Goal: Task Accomplishment & Management: Complete application form

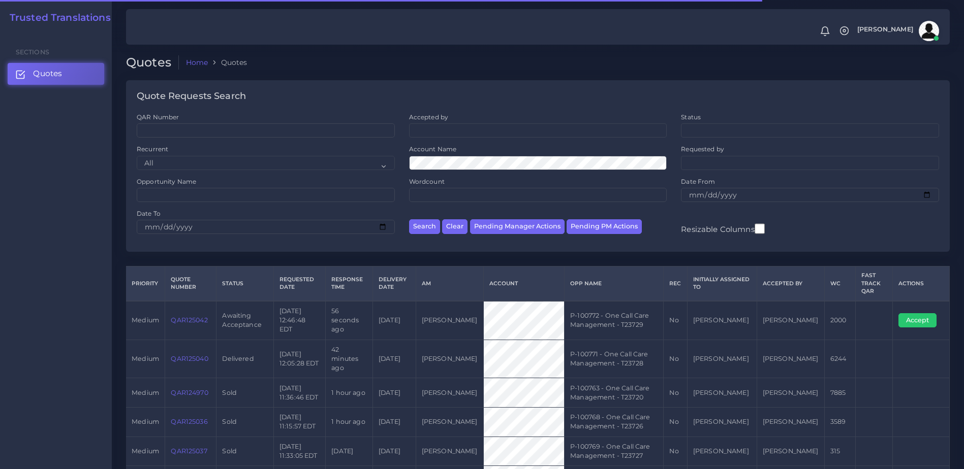
click at [172, 310] on td "QAR125042" at bounding box center [190, 320] width 51 height 39
click at [178, 317] on link "QAR125042" at bounding box center [189, 321] width 37 height 8
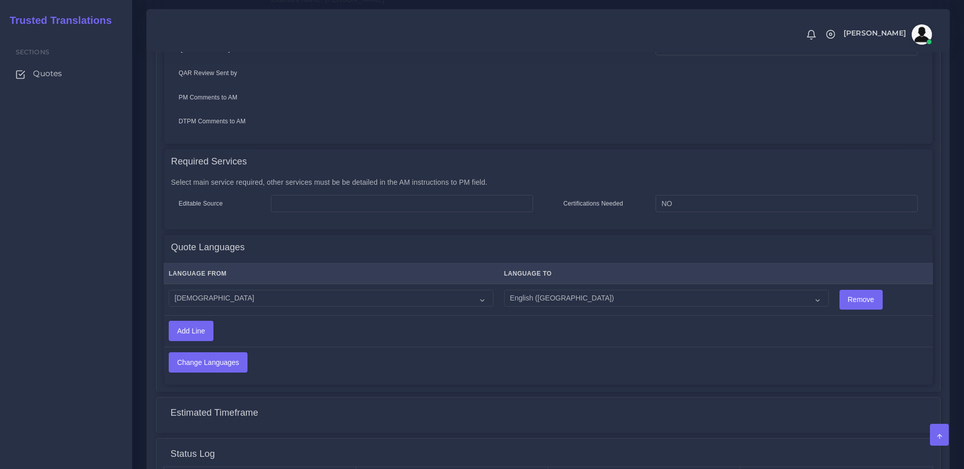
scroll to position [414, 0]
click at [303, 288] on select "Acoli Afar Afrikaans Akan Akateko Albanian American Sign Language (ASL) Amharic…" at bounding box center [331, 296] width 325 height 17
click at [467, 344] on td "Change Languages" at bounding box center [463, 359] width 599 height 31
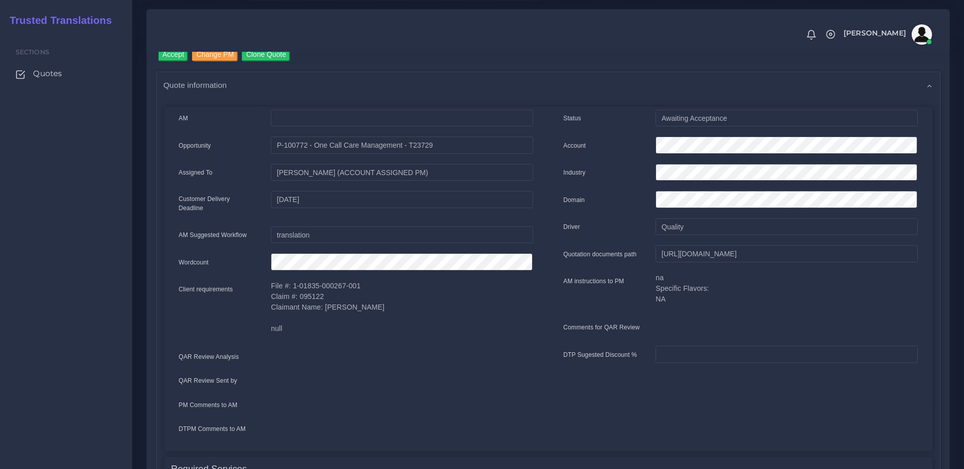
scroll to position [0, 0]
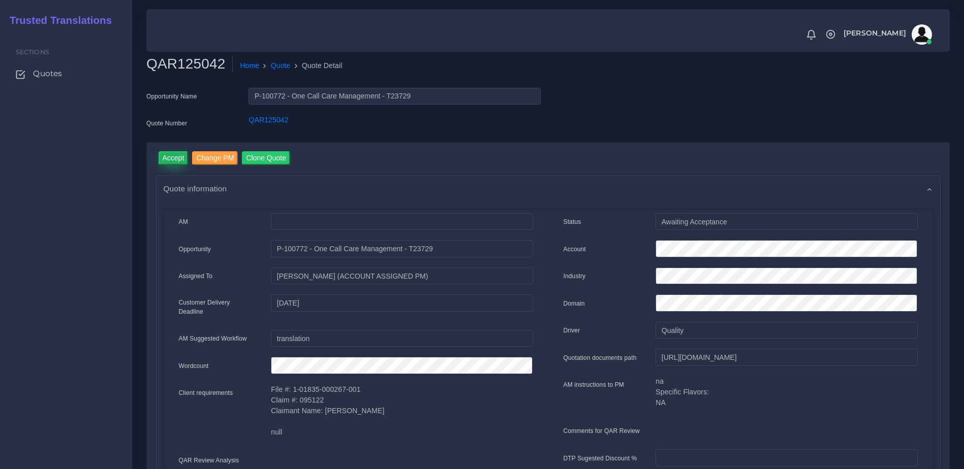
click at [172, 161] on input "Accept" at bounding box center [174, 158] width 30 height 14
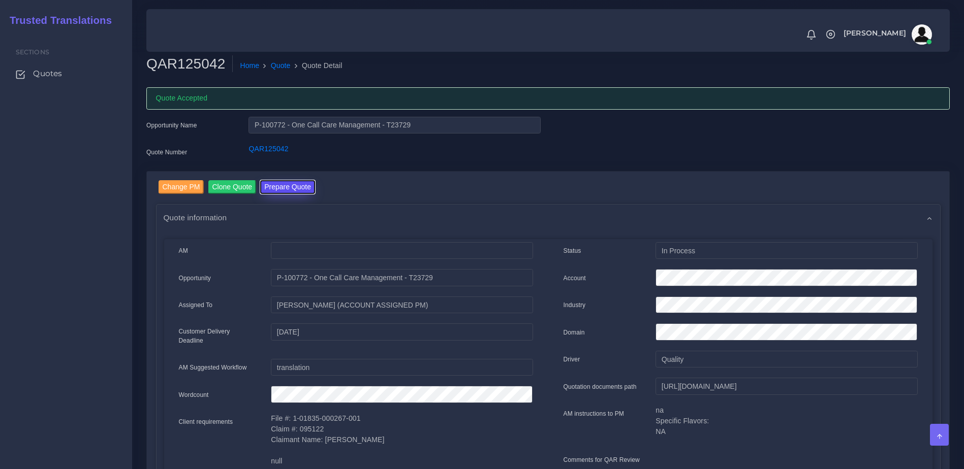
click at [295, 191] on button "Prepare Quote" at bounding box center [287, 187] width 55 height 14
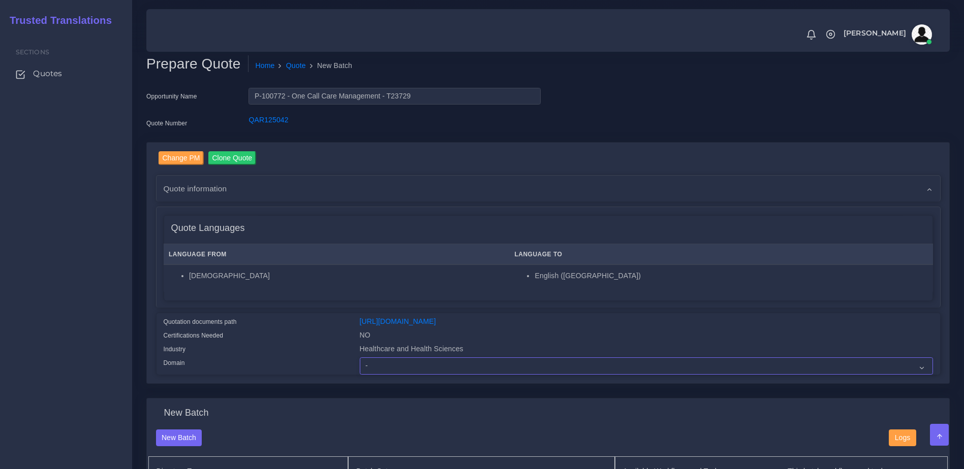
click at [424, 375] on select "- Advertising and Media Agriculture, Forestry and Fishing Architecture, Buildin…" at bounding box center [646, 366] width 573 height 17
select select "Healthcare and Health Sciences"
click at [360, 365] on select "- Advertising and Media Agriculture, Forestry and Fishing Architecture, Buildin…" at bounding box center [646, 366] width 573 height 17
click at [286, 321] on div "Quotation documents path" at bounding box center [254, 324] width 196 height 14
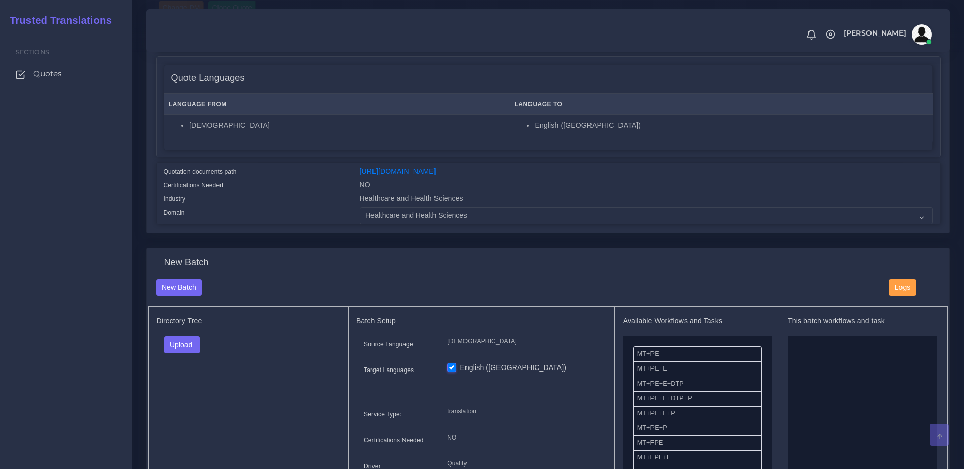
scroll to position [151, 0]
click at [199, 349] on button "Upload" at bounding box center [182, 343] width 36 height 17
click at [194, 381] on div "Folder Files" at bounding box center [199, 376] width 71 height 41
click at [192, 347] on button "Upload" at bounding box center [182, 343] width 36 height 17
click at [190, 397] on div "Folder Files" at bounding box center [199, 376] width 71 height 41
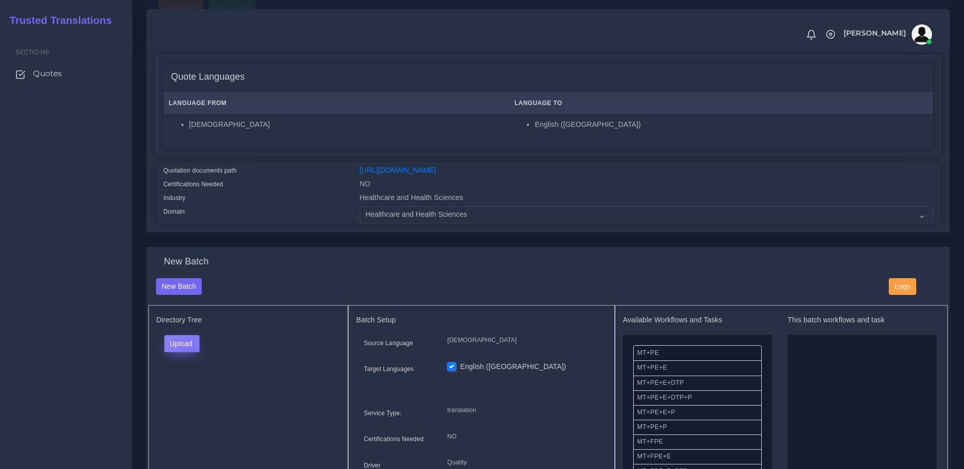
click at [189, 353] on button "Upload" at bounding box center [182, 343] width 36 height 17
click at [191, 389] on label "Files" at bounding box center [200, 382] width 70 height 13
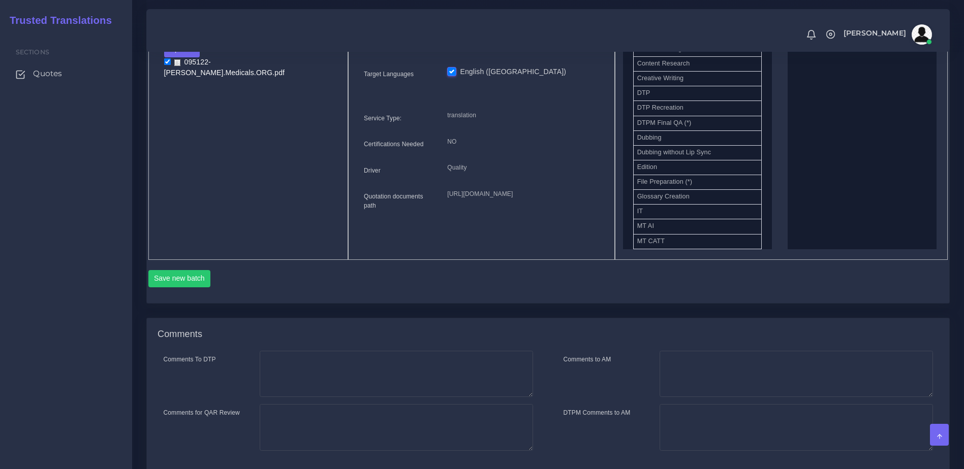
scroll to position [317, 0]
drag, startPoint x: 666, startPoint y: 123, endPoint x: 868, endPoint y: 137, distance: 202.7
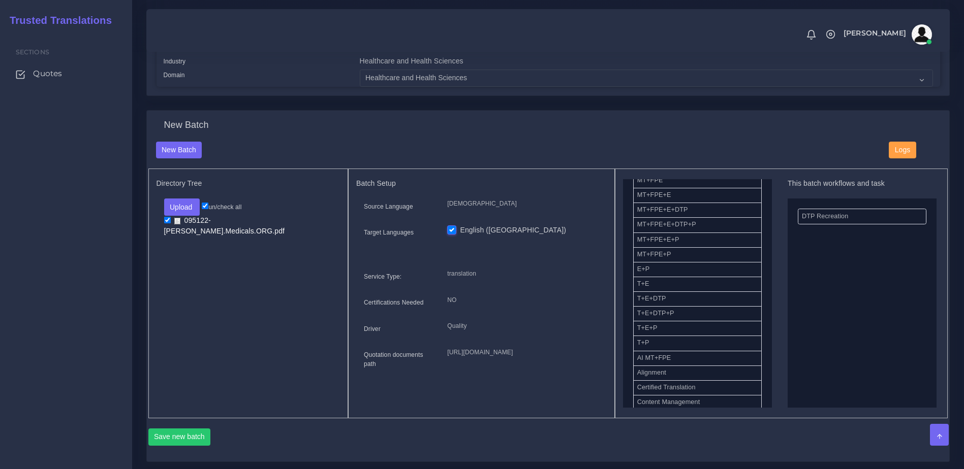
scroll to position [123, 0]
drag, startPoint x: 659, startPoint y: 327, endPoint x: 739, endPoint y: 312, distance: 81.6
drag, startPoint x: 669, startPoint y: 282, endPoint x: 839, endPoint y: 290, distance: 170.4
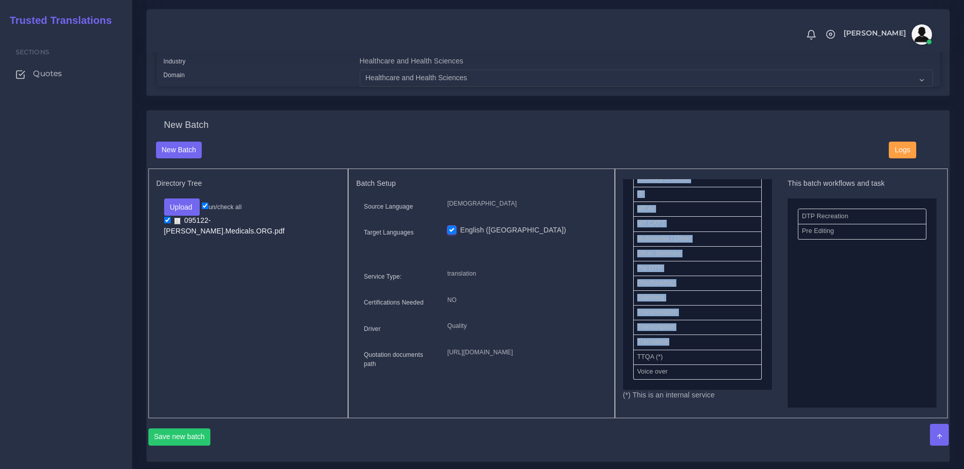
drag, startPoint x: 774, startPoint y: 358, endPoint x: 767, endPoint y: 355, distance: 7.7
click at [767, 355] on div "Available Workflows and Tasks MT+PE MT+PE+E MT+PE+E+DTP MT+PE+E+DTP+P MT+PE+E+P…" at bounding box center [781, 293] width 317 height 229
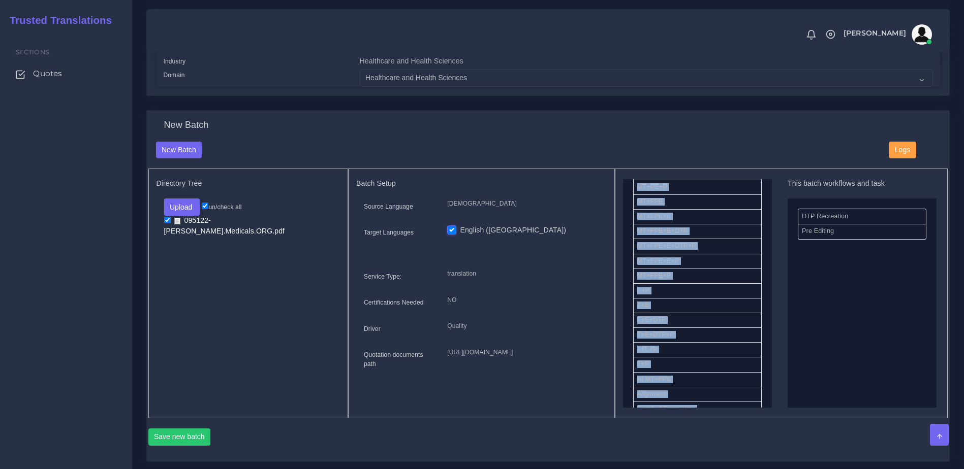
scroll to position [97, 0]
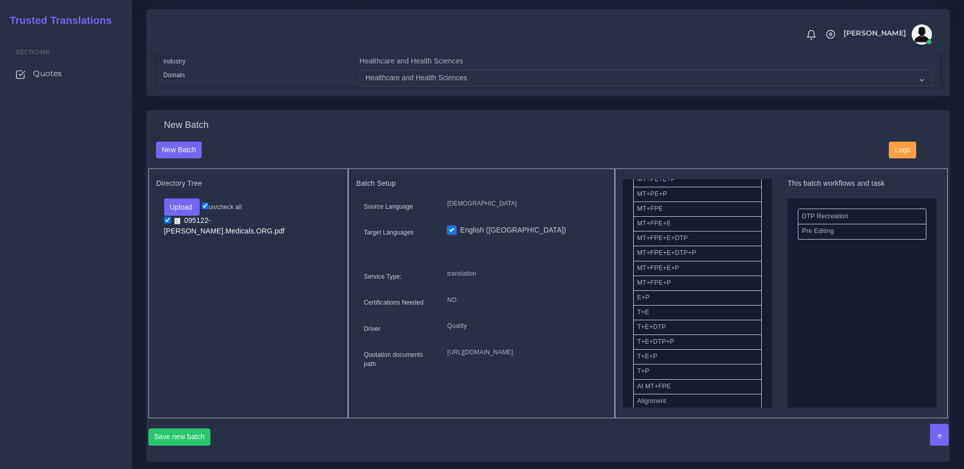
click at [621, 306] on div "Available Workflows and Tasks MT+PE MT+PE+E MT+PE+E+DTP MT+PE+E+DTP+P MT+PE+E+P…" at bounding box center [781, 294] width 333 height 250
drag, startPoint x: 657, startPoint y: 352, endPoint x: 859, endPoint y: 289, distance: 211.3
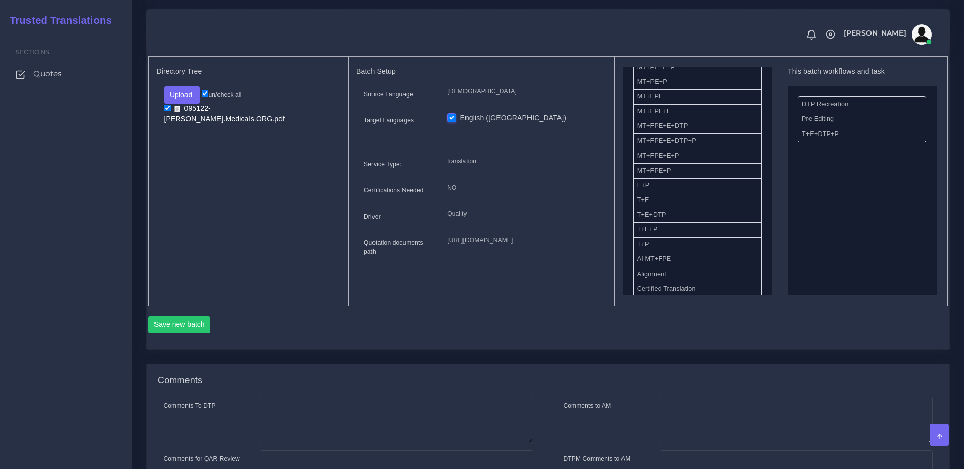
scroll to position [405, 0]
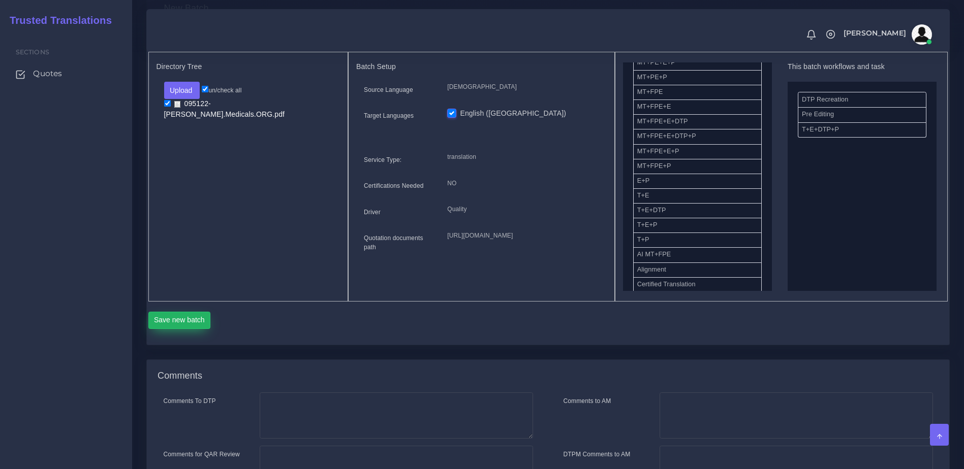
click at [208, 329] on button "Save new batch" at bounding box center [179, 320] width 62 height 17
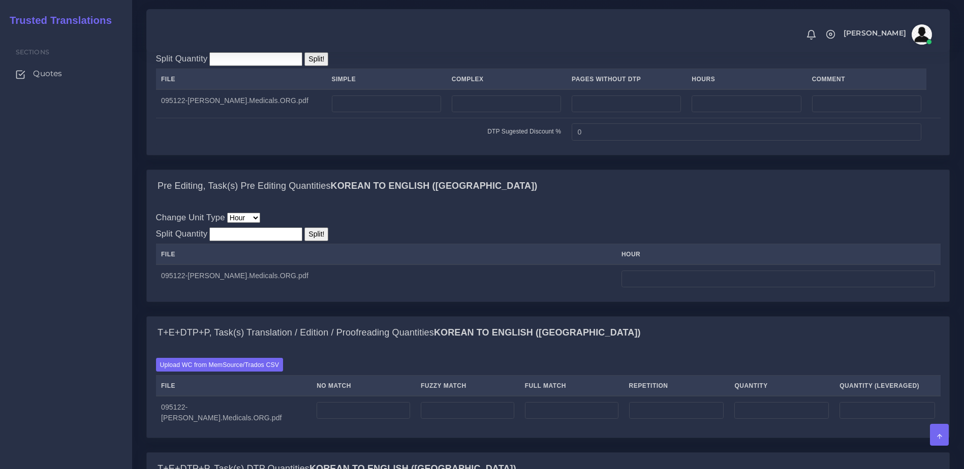
scroll to position [743, 0]
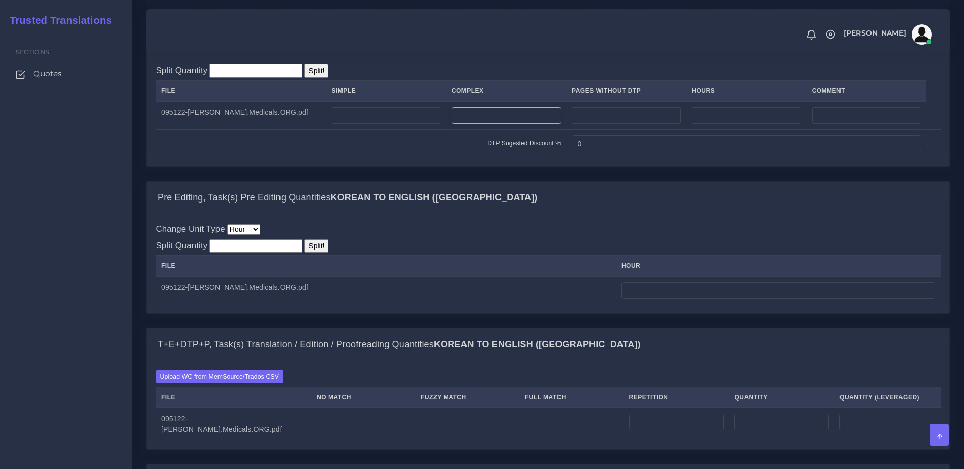
click at [494, 124] on input "number" at bounding box center [506, 115] width 109 height 17
type input "4"
click at [674, 300] on input "number" at bounding box center [777, 290] width 313 height 17
type input "3"
click at [678, 328] on div "Pre Editing, Task(s) Pre Editing Quantities Korean TO English ([GEOGRAPHIC_DATA…" at bounding box center [548, 254] width 818 height 147
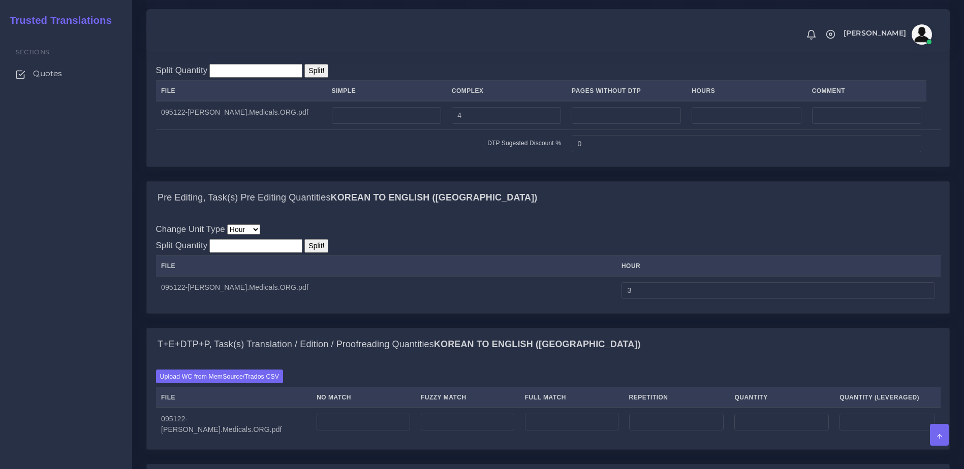
scroll to position [1154, 0]
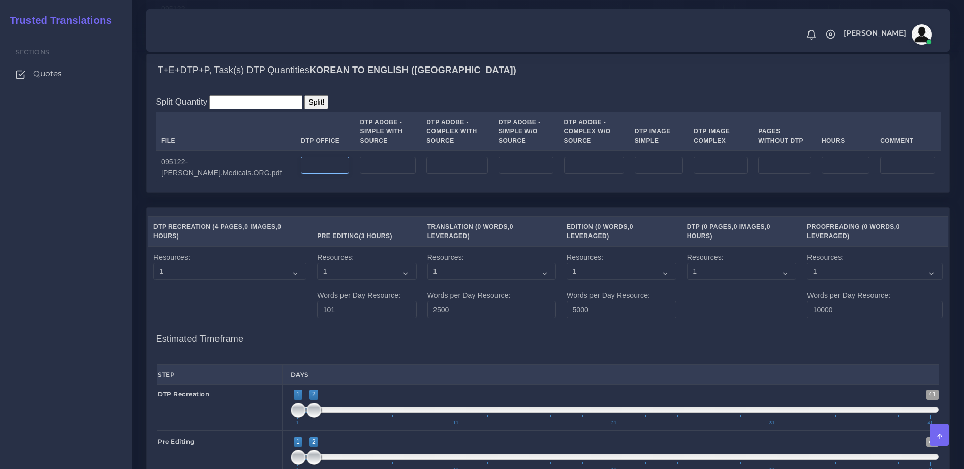
click at [303, 174] on input "number" at bounding box center [325, 165] width 48 height 17
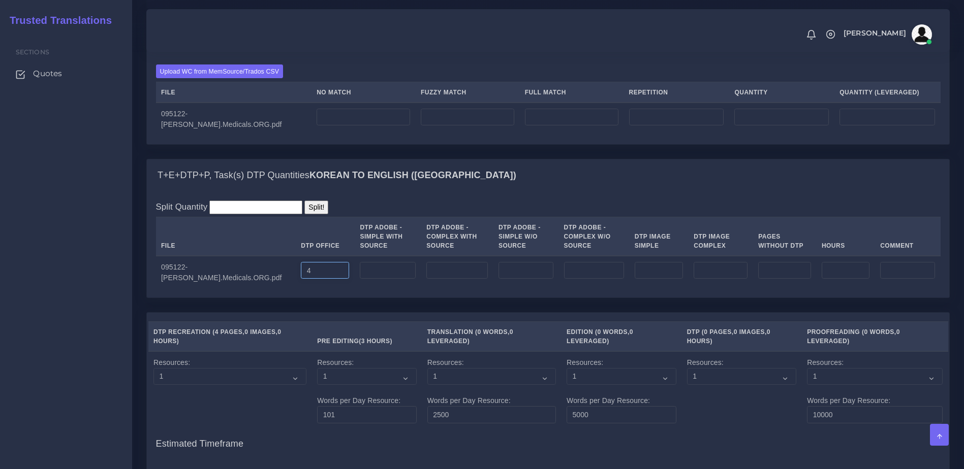
scroll to position [1047, 0]
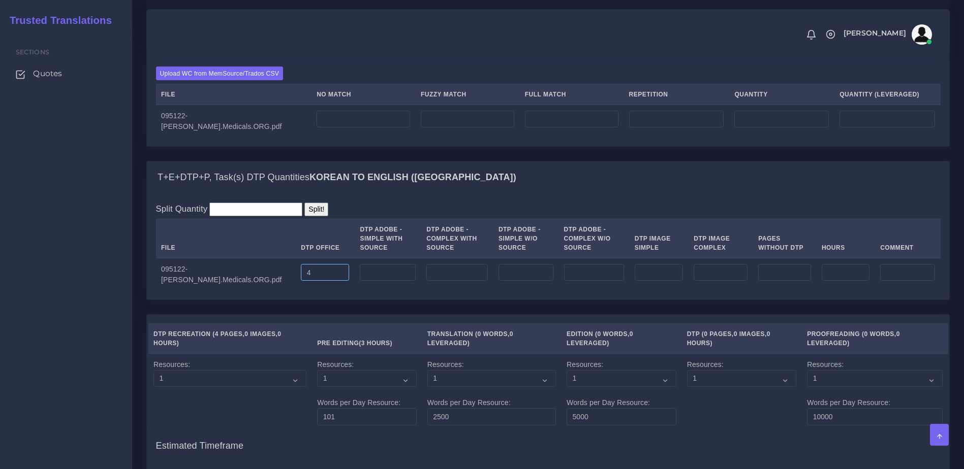
type input "4"
click at [350, 128] on input "number" at bounding box center [363, 119] width 93 height 17
type input "3000"
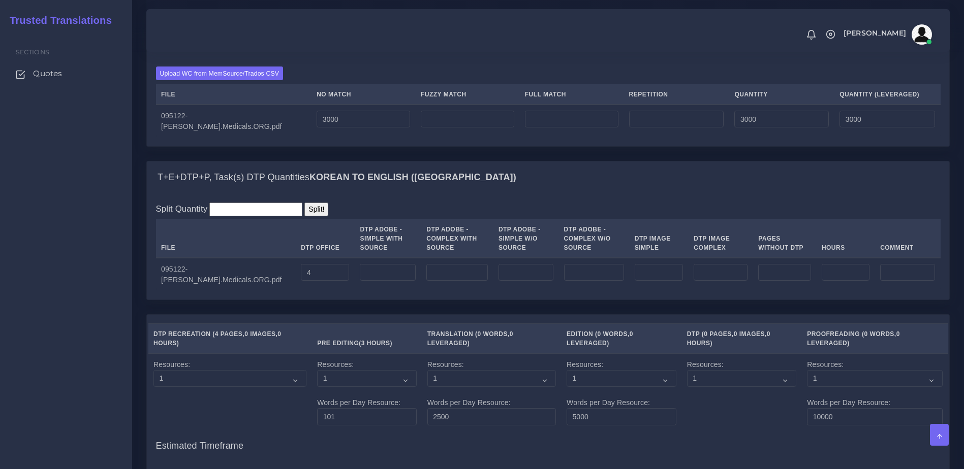
click at [353, 146] on div "Upload WC from MemSource/Trados CSV File No Match Fuzzy Match Full Match Repeti…" at bounding box center [548, 102] width 802 height 88
click at [333, 128] on input "3000" at bounding box center [363, 119] width 93 height 17
type input "3500"
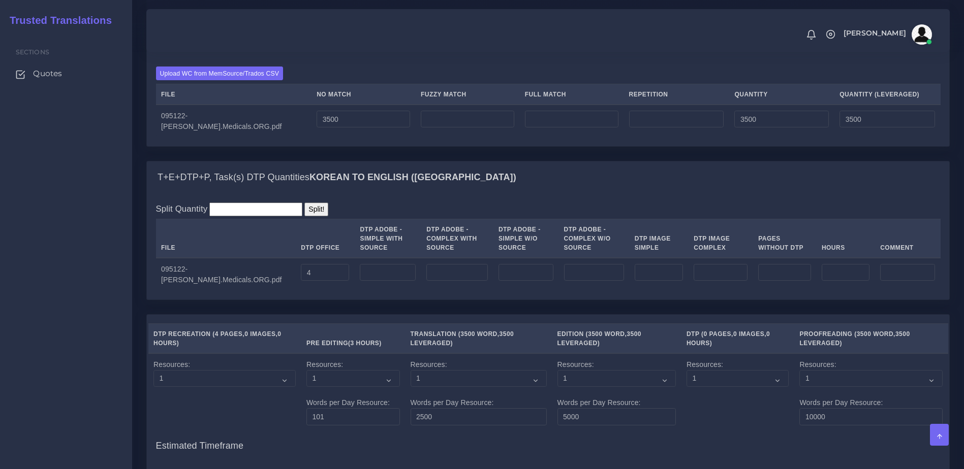
click at [359, 161] on div "T+E+DTP+P, Task(s) Translation / Edition / Proofreading Quantities Korean TO En…" at bounding box center [548, 93] width 818 height 136
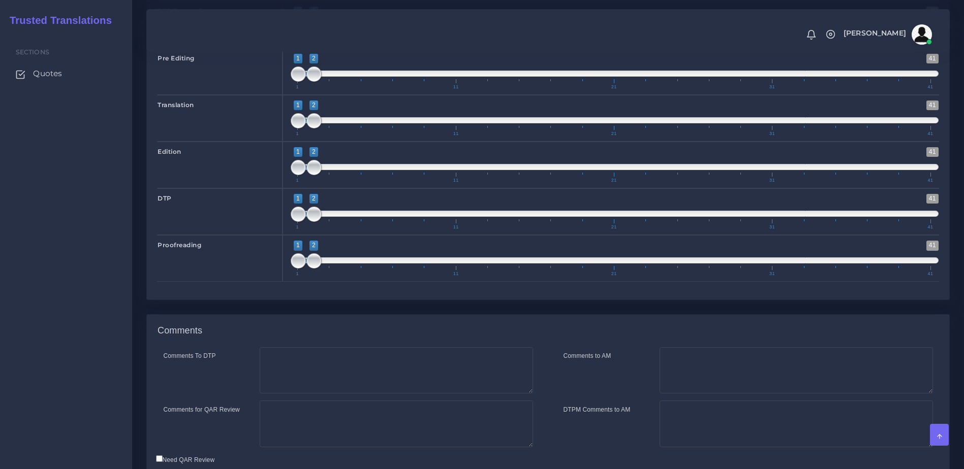
scroll to position [1644, 0]
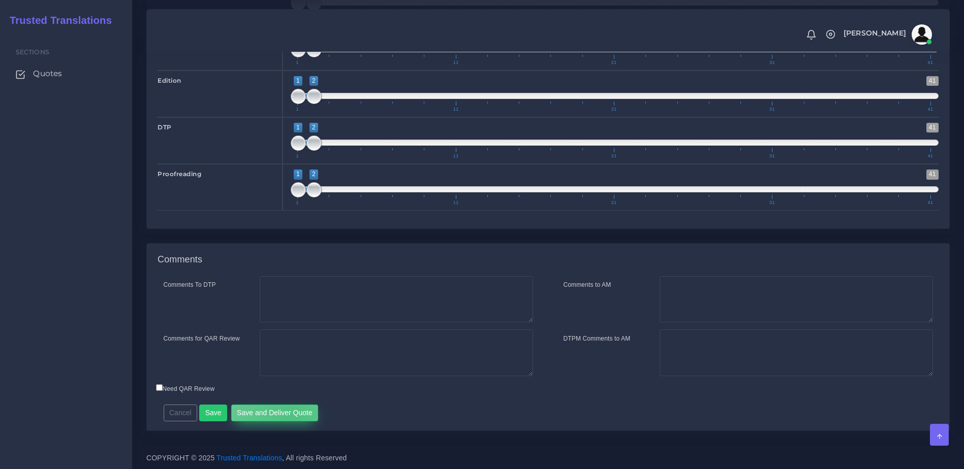
click at [287, 415] on button "Save and Deliver Quote" at bounding box center [274, 413] width 87 height 17
